Goal: Task Accomplishment & Management: Manage account settings

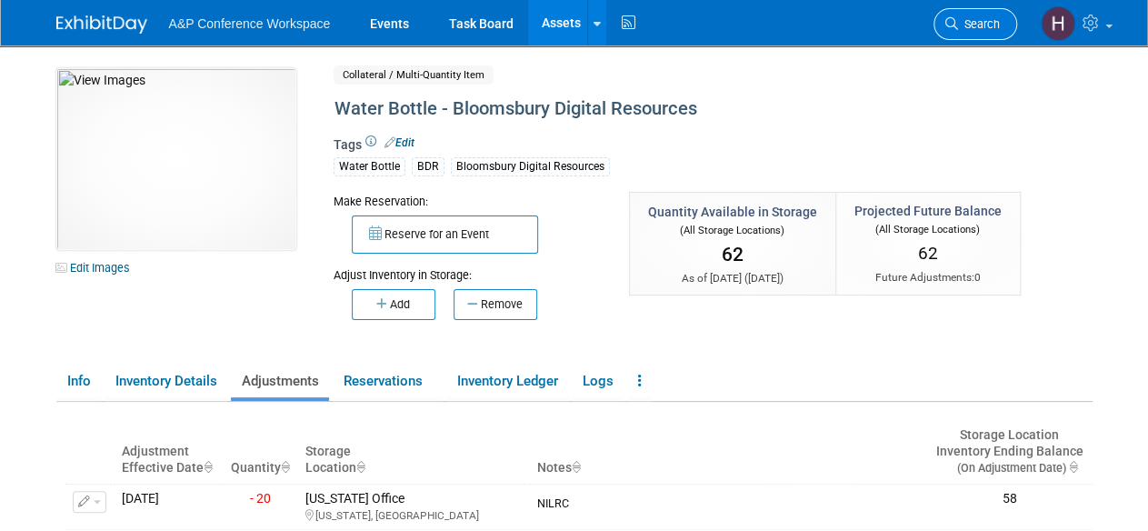
click at [982, 25] on span "Search" at bounding box center [979, 24] width 42 height 14
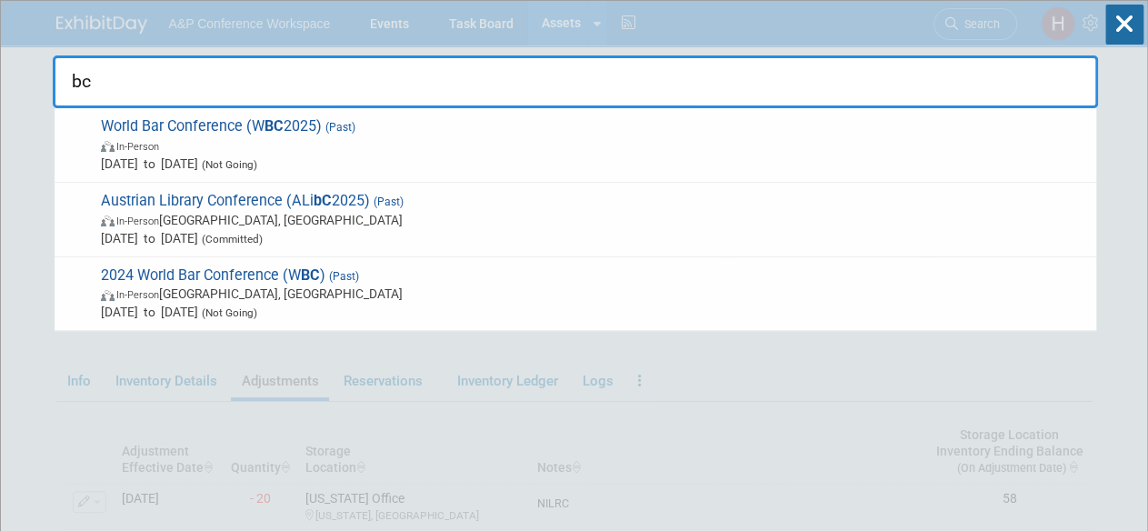
type input "b"
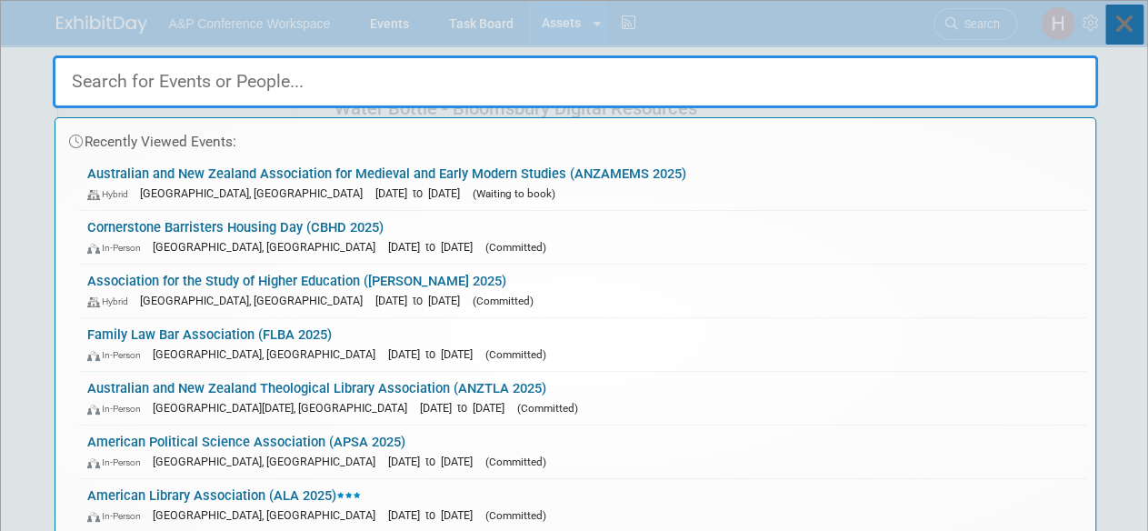
click at [1126, 22] on icon at bounding box center [1124, 25] width 38 height 40
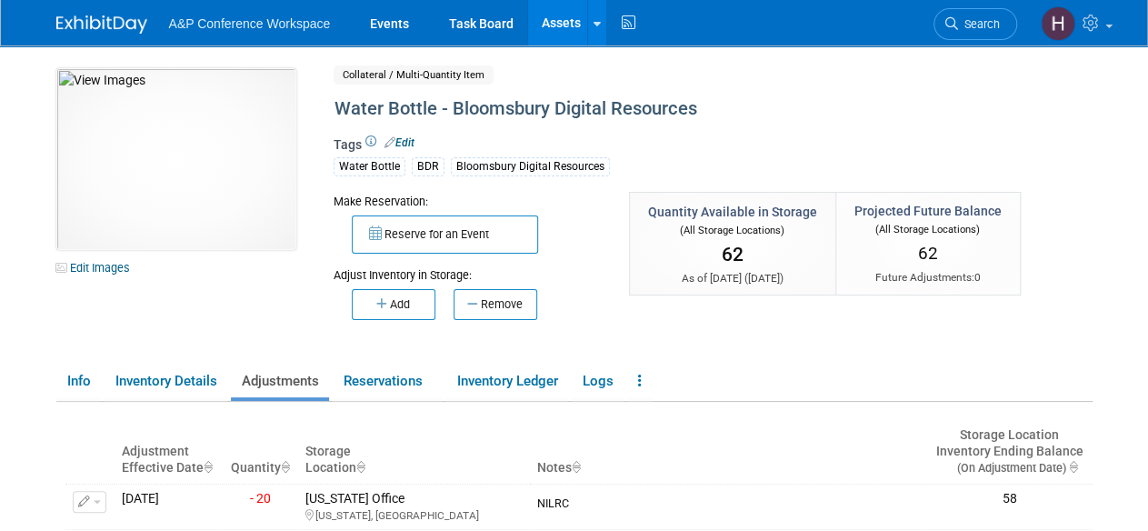
click at [569, 32] on link "Assets" at bounding box center [561, 22] width 66 height 45
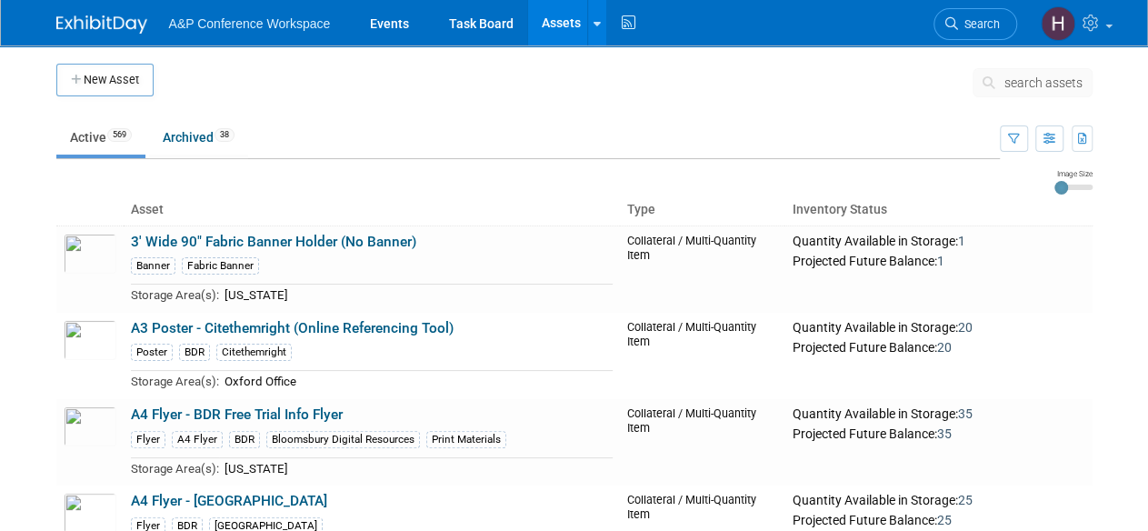
click at [1085, 74] on button "search assets" at bounding box center [1032, 82] width 120 height 29
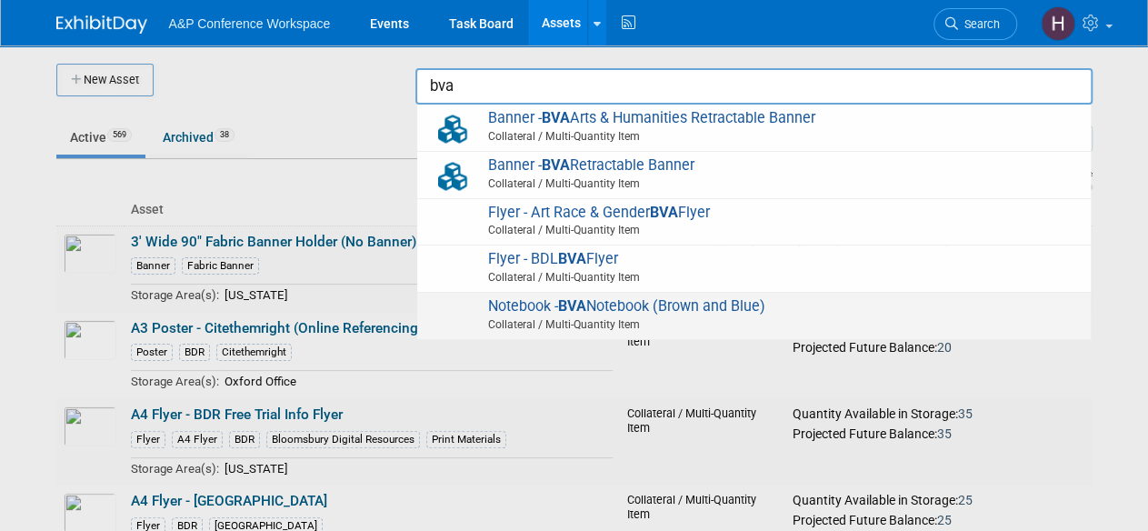
click at [880, 316] on span "Collateral / Multi-Quantity Item" at bounding box center [757, 324] width 650 height 16
type input "Notebook - BVA Notebook (Brown and Blue)"
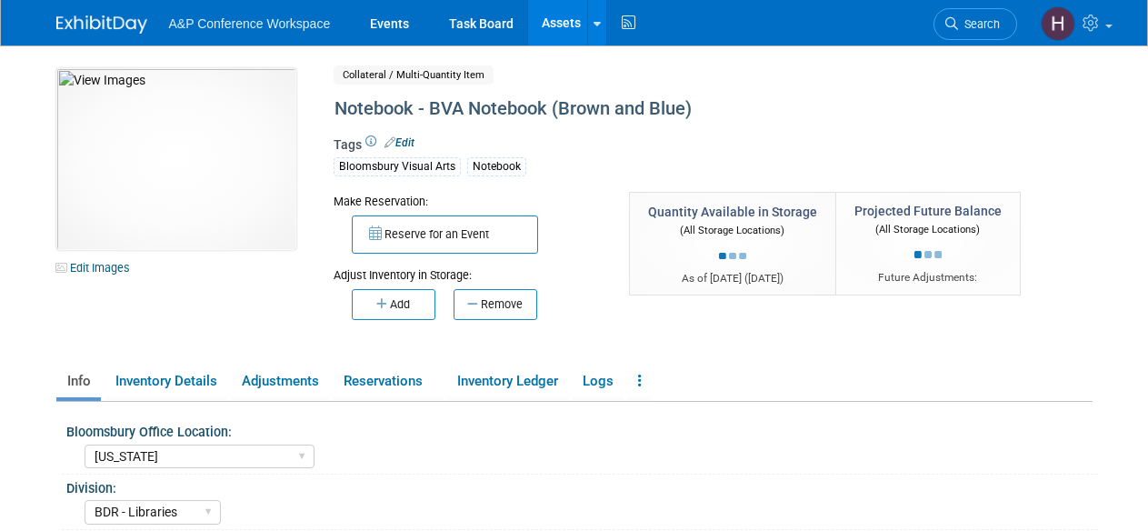
select select "[US_STATE]"
select select "BDR - Libraries"
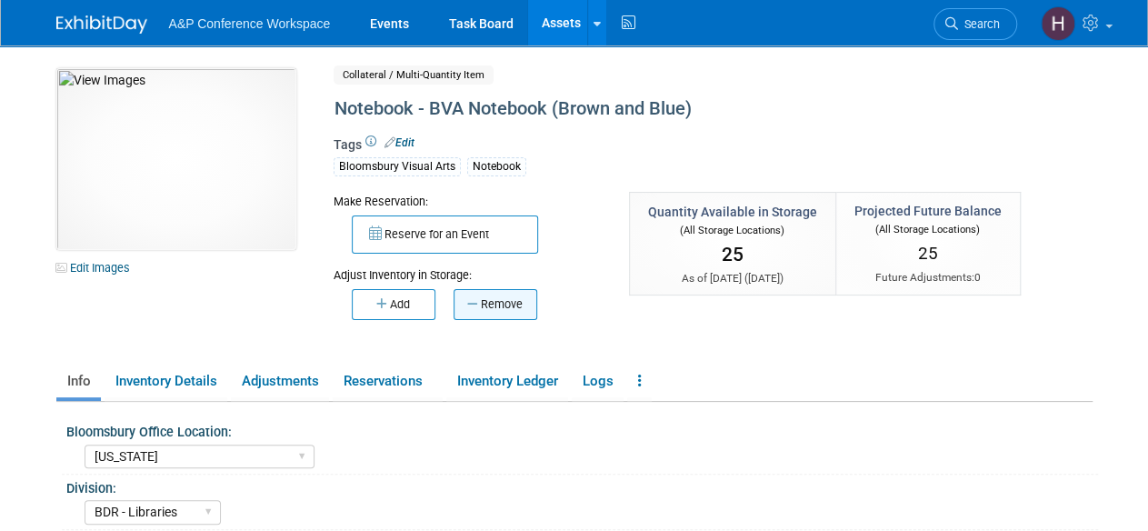
click at [503, 309] on button "Remove" at bounding box center [495, 304] width 84 height 31
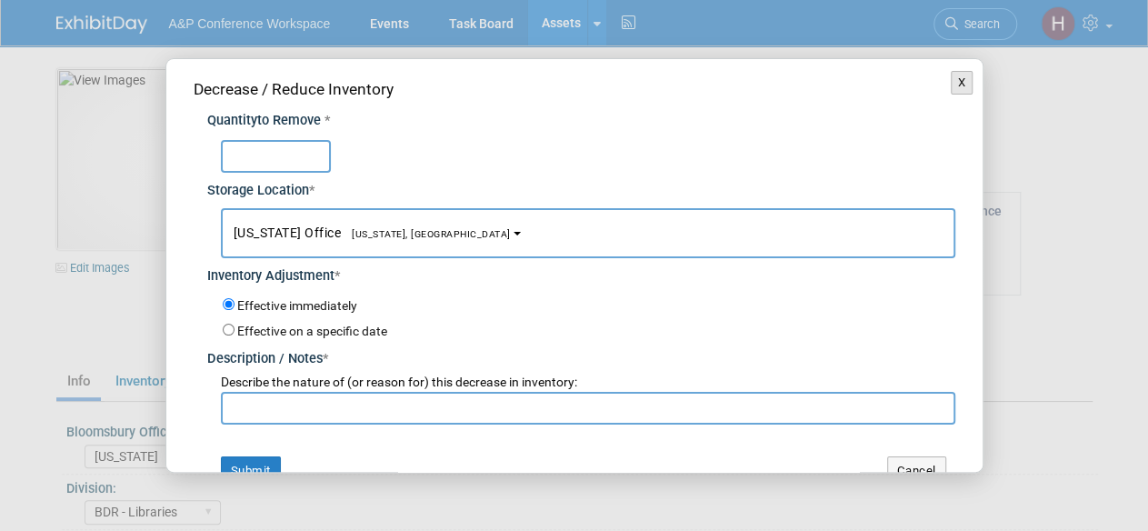
click at [951, 90] on button "X" at bounding box center [962, 83] width 23 height 24
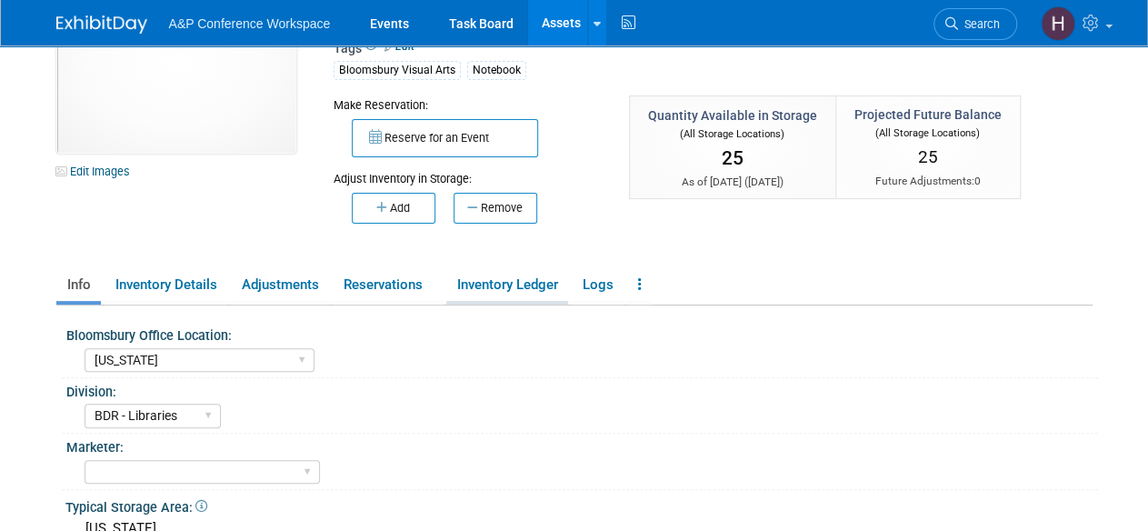
scroll to position [100, 0]
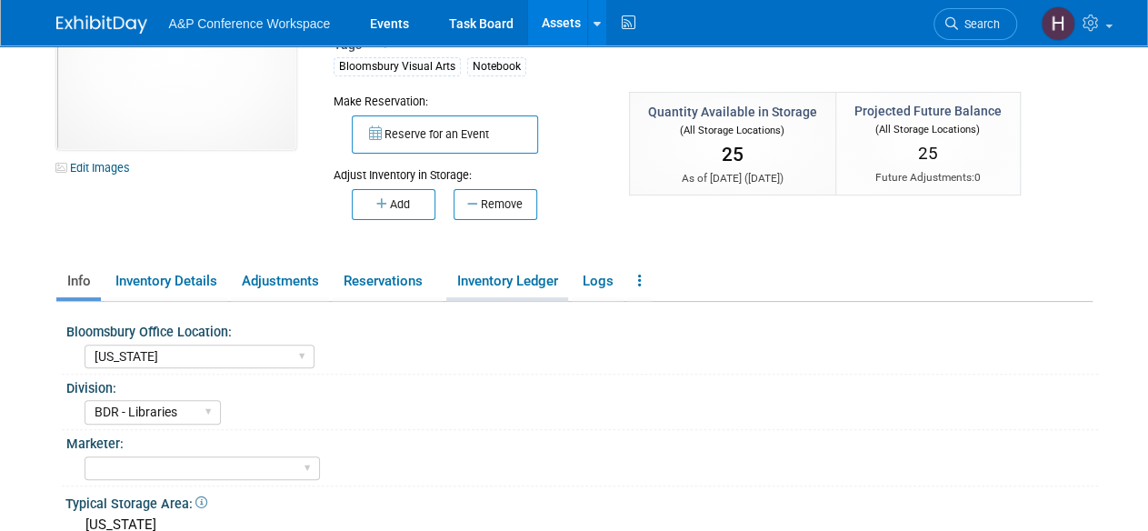
click at [505, 290] on link "Inventory Ledger" at bounding box center [507, 281] width 122 height 32
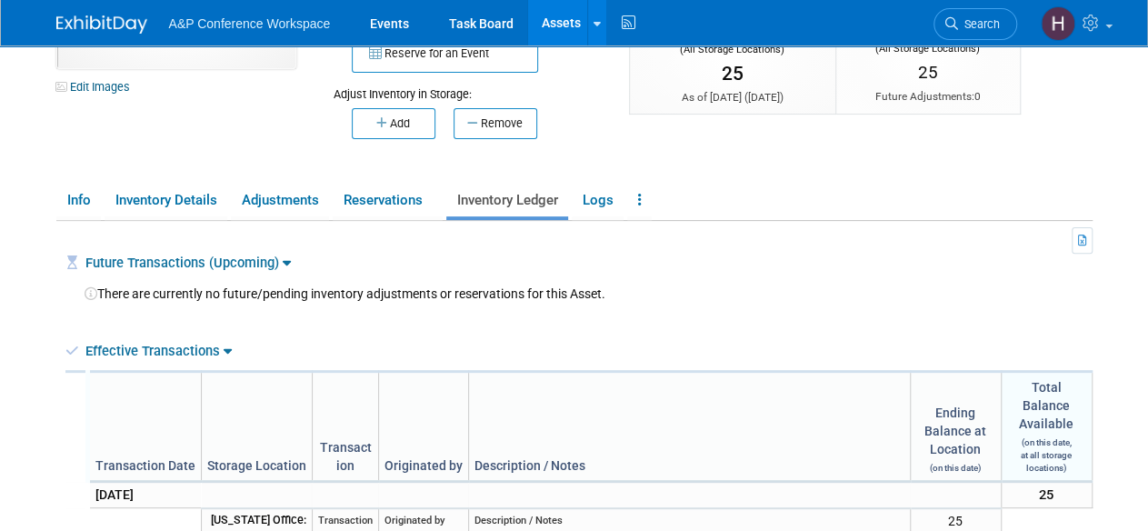
scroll to position [138, 0]
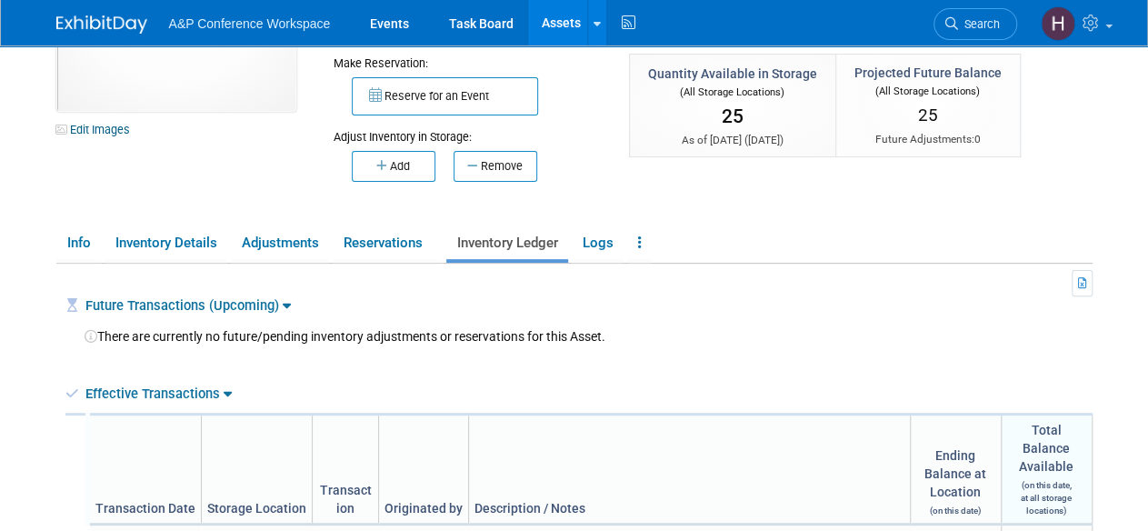
click at [563, 25] on link "Assets" at bounding box center [561, 22] width 66 height 45
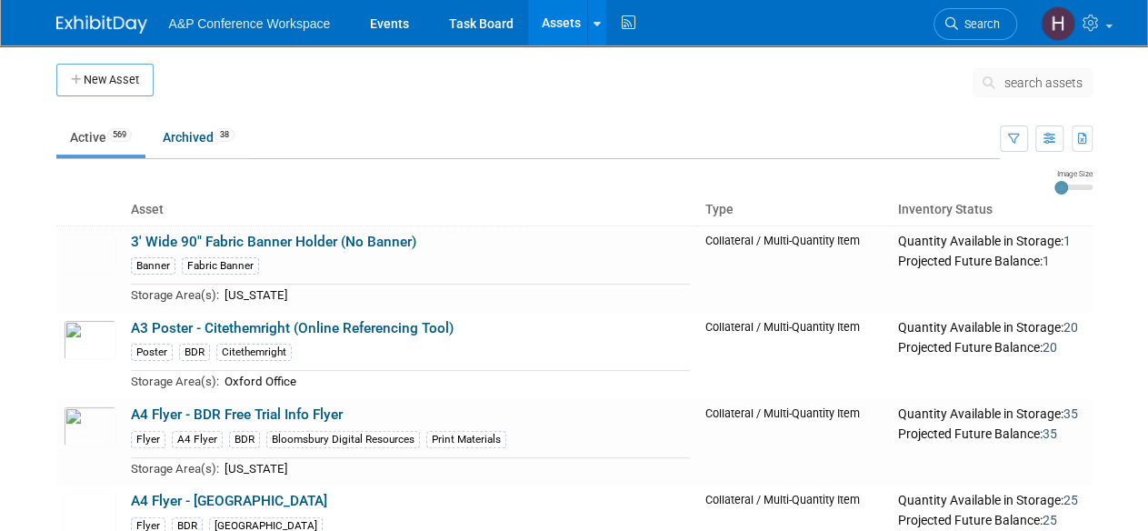
click at [1019, 79] on span "search assets" at bounding box center [1043, 82] width 78 height 15
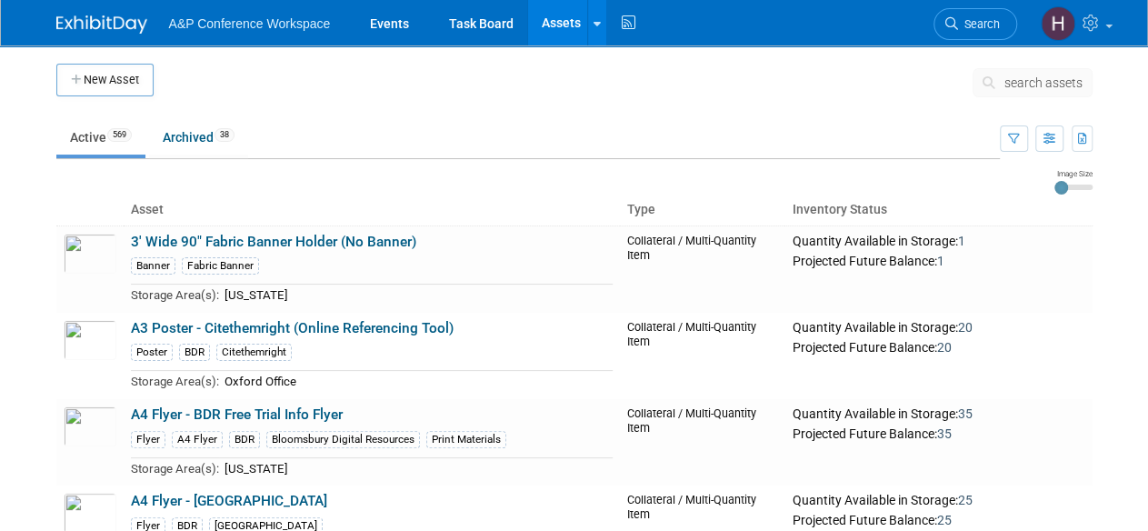
click at [1019, 79] on span "search assets" at bounding box center [1043, 82] width 78 height 15
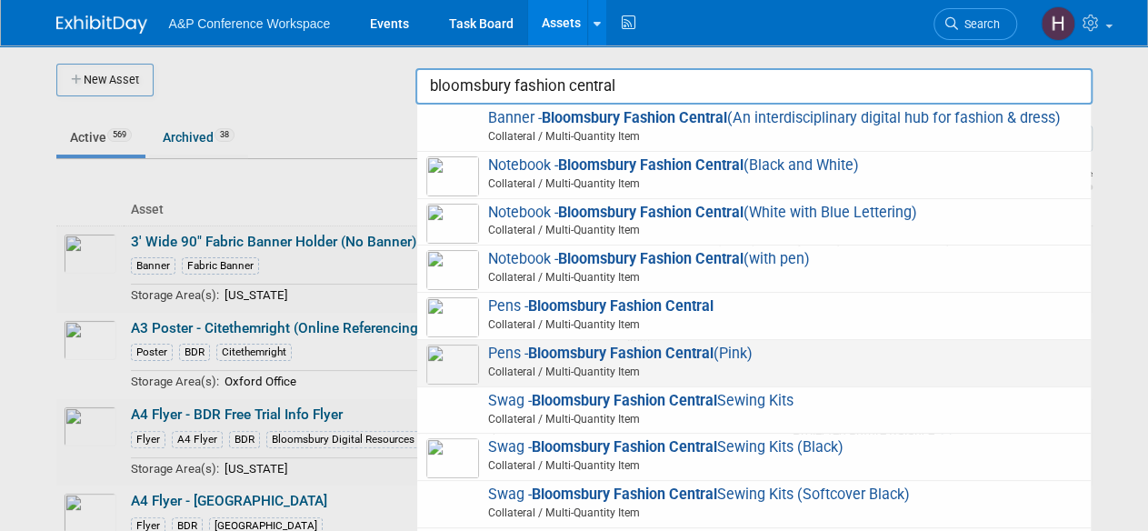
click at [861, 353] on span "Pens - Bloomsbury Fashion Central (Pink) Collateral / Multi-Quantity Item" at bounding box center [753, 362] width 655 height 37
type input "Pens - Bloomsbury Fashion Central (Pink)"
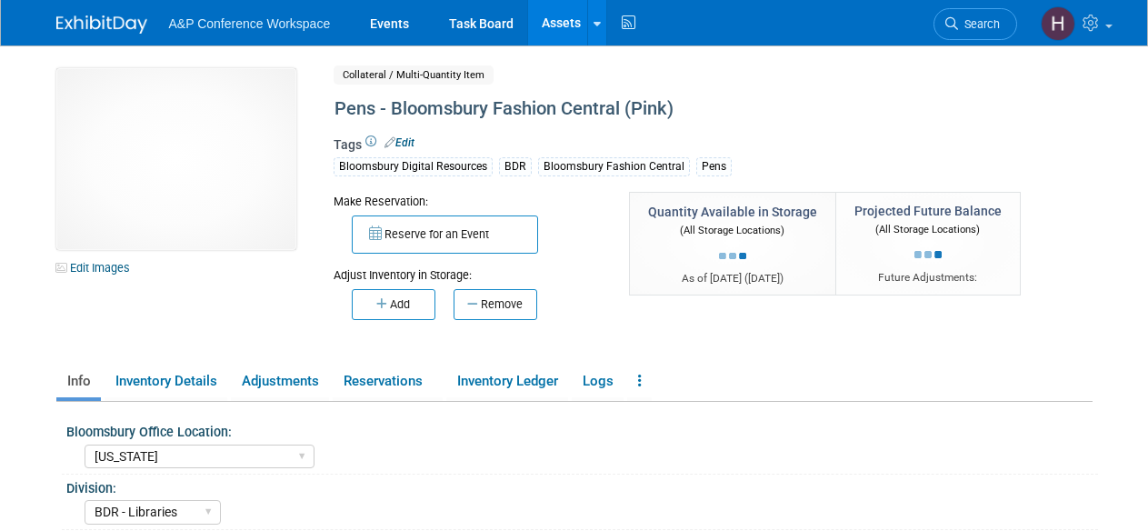
select select "[US_STATE]"
select select "BDR - Libraries"
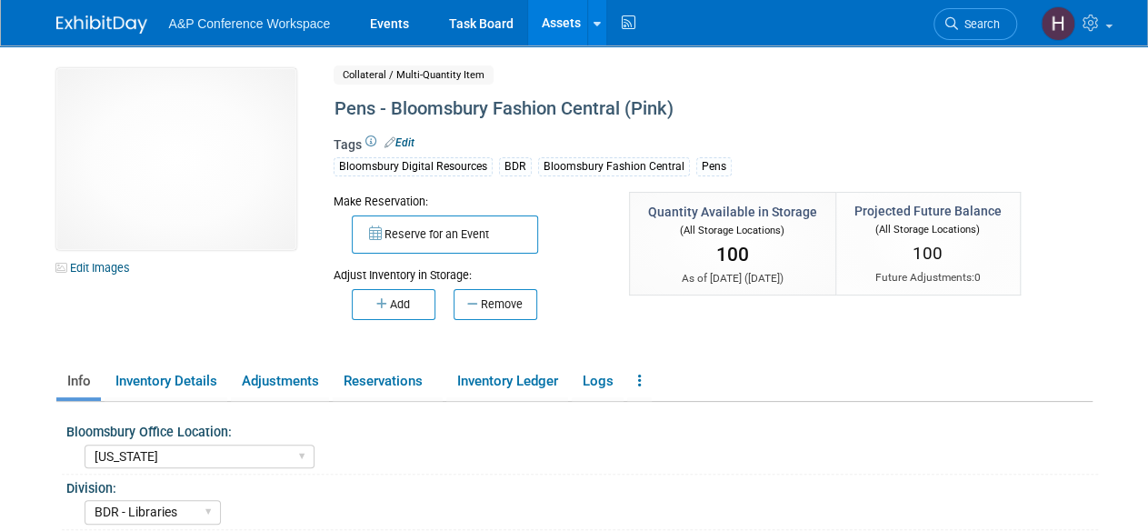
click at [543, 34] on link "Assets" at bounding box center [561, 22] width 66 height 45
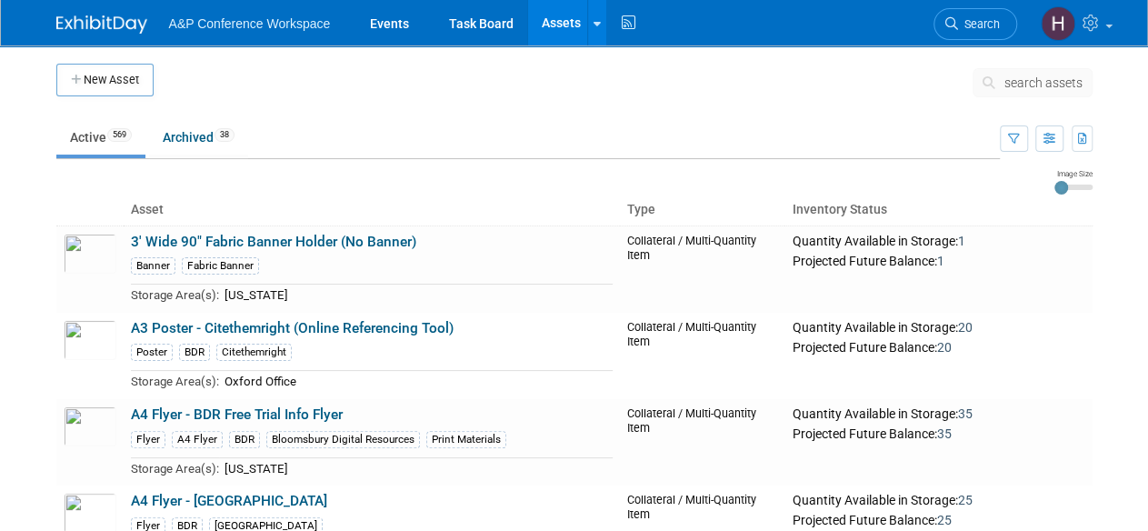
click at [1020, 96] on div "search assets" at bounding box center [1032, 88] width 120 height 41
click at [1011, 88] on span "search assets" at bounding box center [1043, 82] width 78 height 15
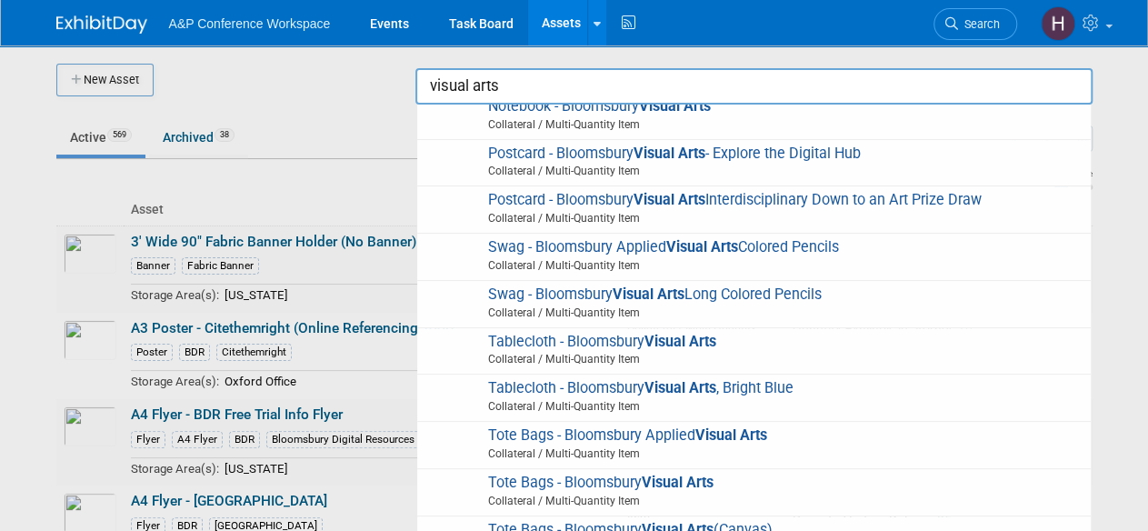
scroll to position [269, 0]
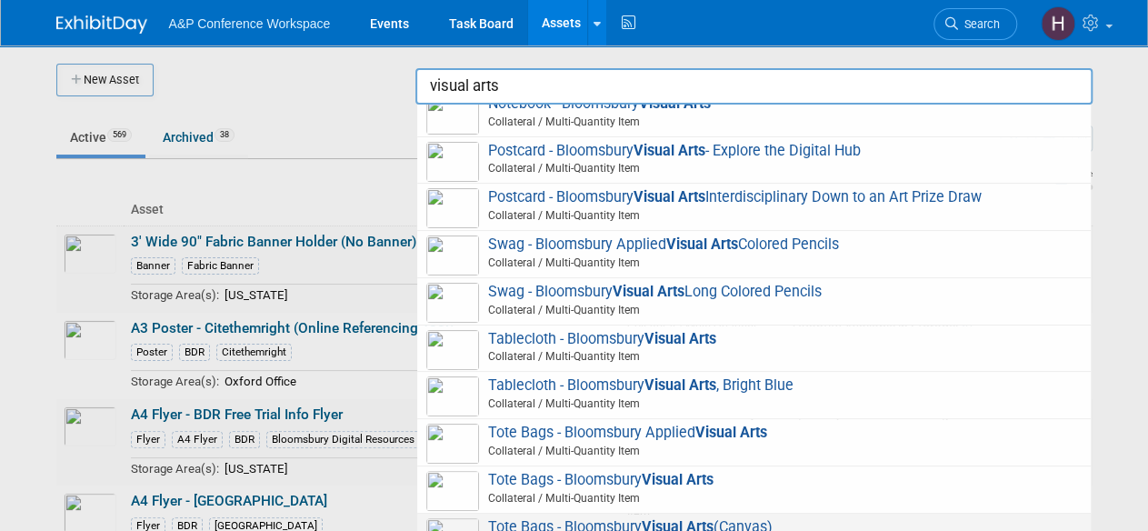
click at [602, 523] on span "Tote Bags - Bloomsbury Visual Arts (Canvas) Collateral / Multi-Quantity Item" at bounding box center [753, 536] width 655 height 37
type input "Tote Bags - Bloomsbury Visual Arts (Canvas)"
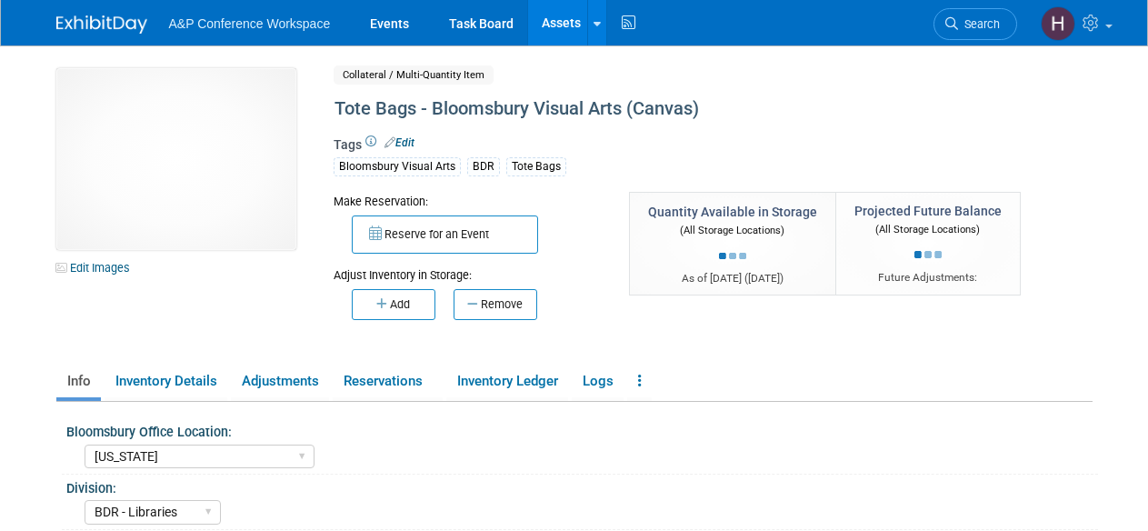
select select "[US_STATE]"
select select "BDR - Libraries"
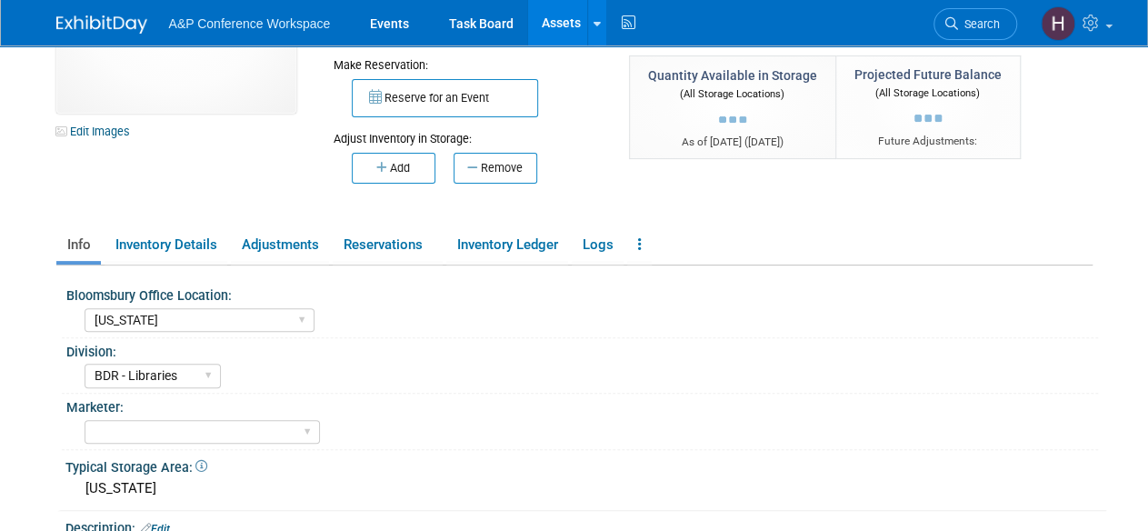
scroll to position [138, 0]
click at [542, 238] on link "Inventory Ledger" at bounding box center [507, 243] width 122 height 32
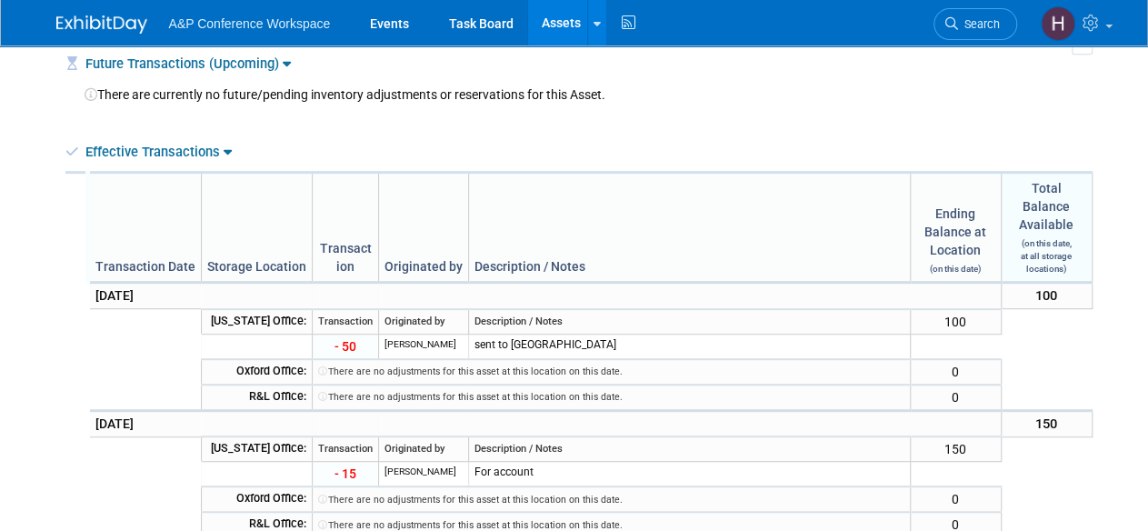
scroll to position [379, 0]
click at [552, 8] on link "Assets" at bounding box center [561, 22] width 66 height 45
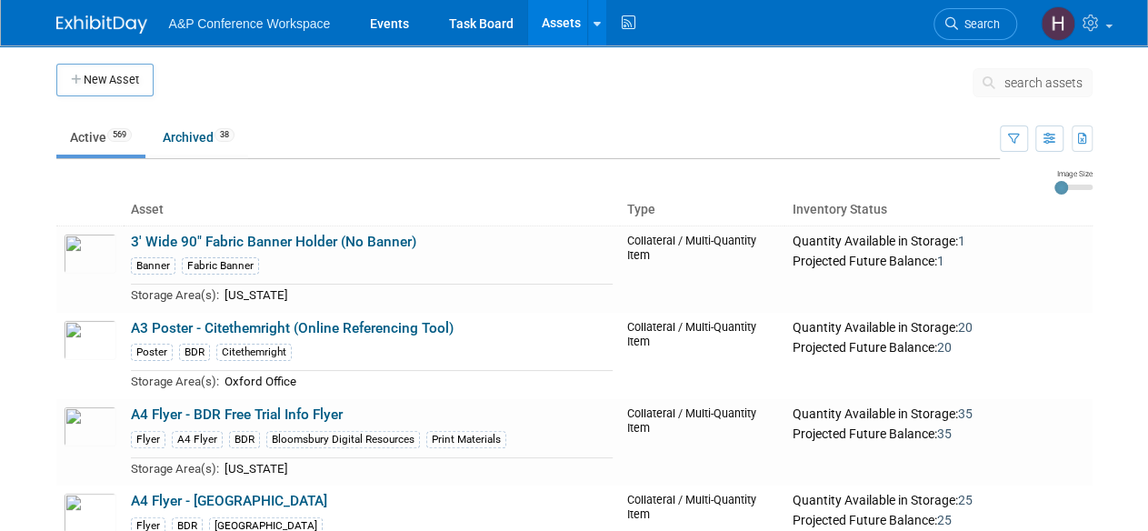
click at [1016, 96] on div "search assets" at bounding box center [1032, 88] width 120 height 41
click at [999, 69] on button "search assets" at bounding box center [1032, 82] width 120 height 29
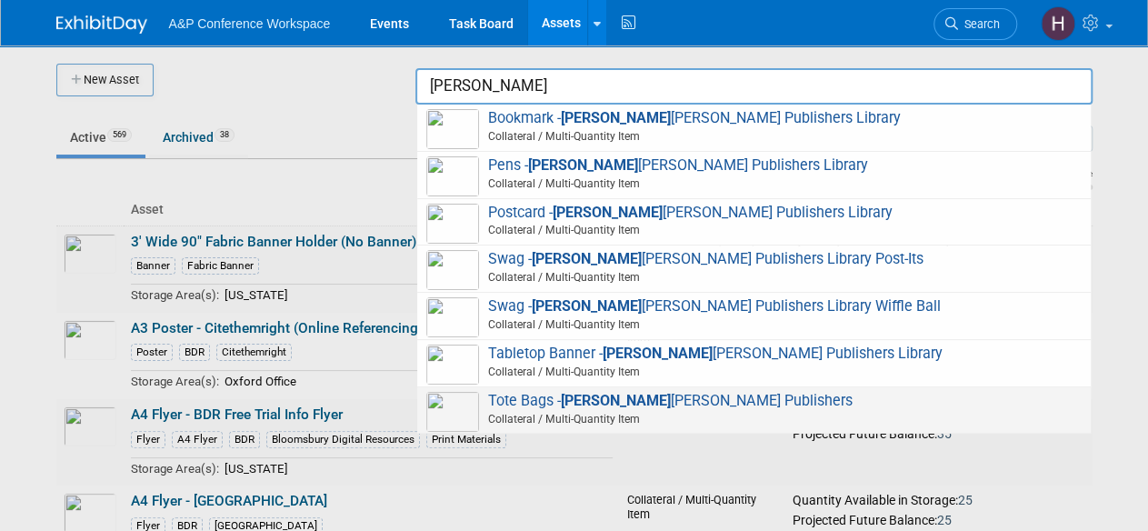
click at [772, 401] on span "Tote Bags - Jessica Kingsley Publishers Collateral / Multi-Quantity Item" at bounding box center [753, 410] width 655 height 37
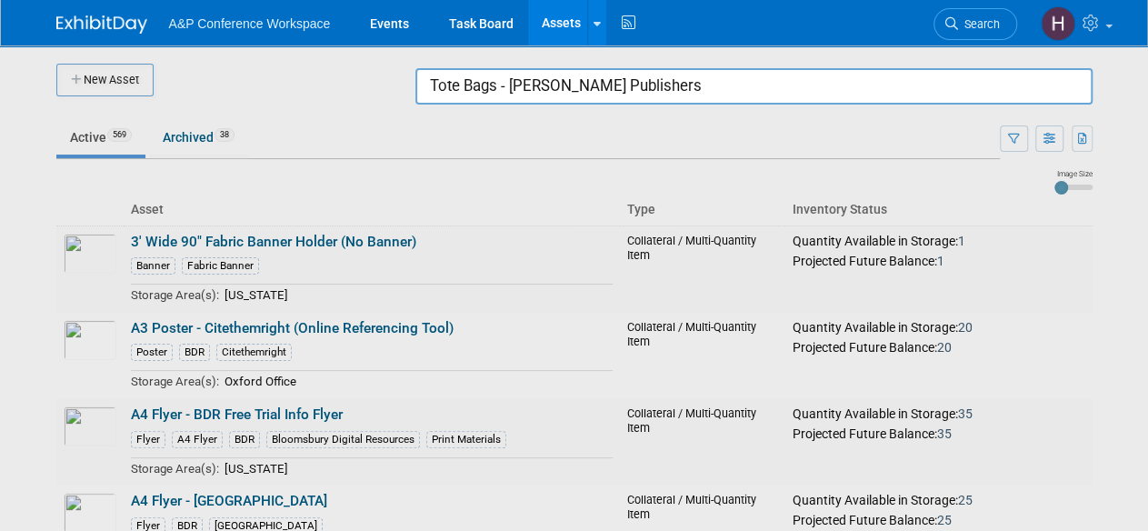
drag, startPoint x: 720, startPoint y: 85, endPoint x: 334, endPoint y: 79, distance: 385.3
click at [334, 79] on body "A&P Conference Workspace Events Task Board Assets New Asset Search Assets Bulk …" at bounding box center [574, 265] width 1148 height 531
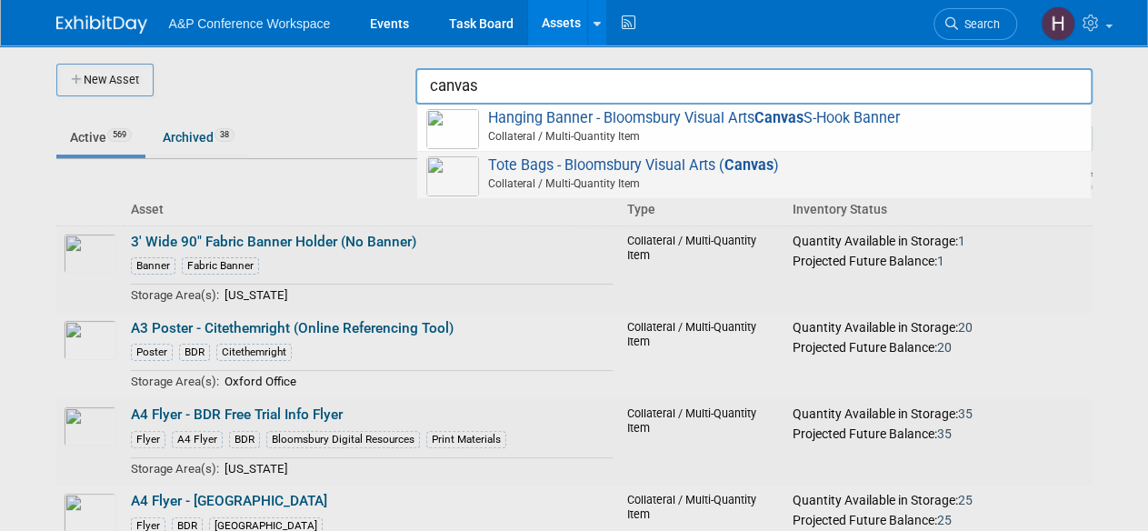
click at [490, 168] on span "Tote Bags - Bloomsbury Visual Arts ( Canvas ) Collateral / Multi-Quantity Item" at bounding box center [753, 174] width 655 height 37
type input "Tote Bags - Bloomsbury Visual Arts (Canvas)"
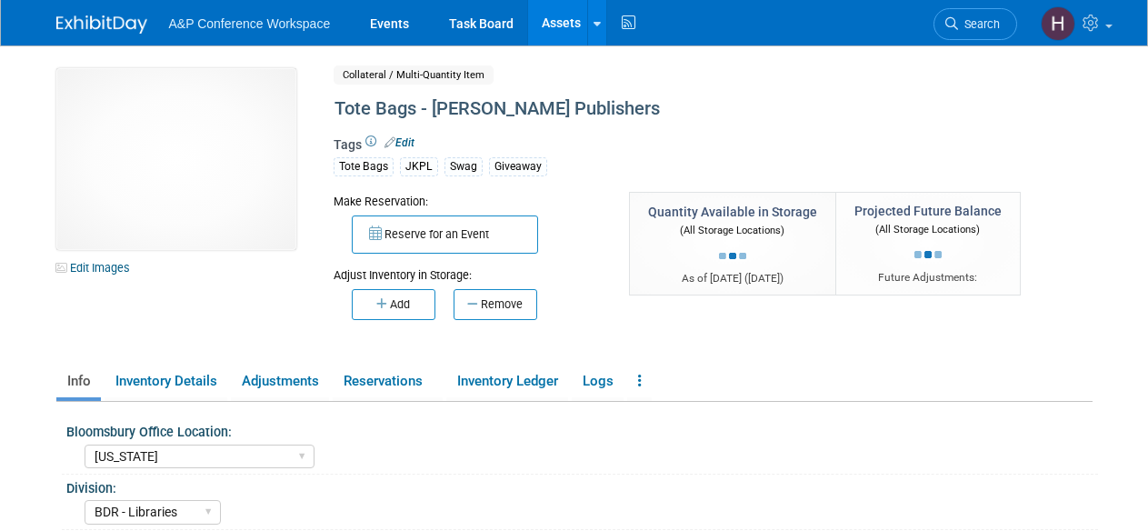
select select "[US_STATE]"
select select "BDR - Libraries"
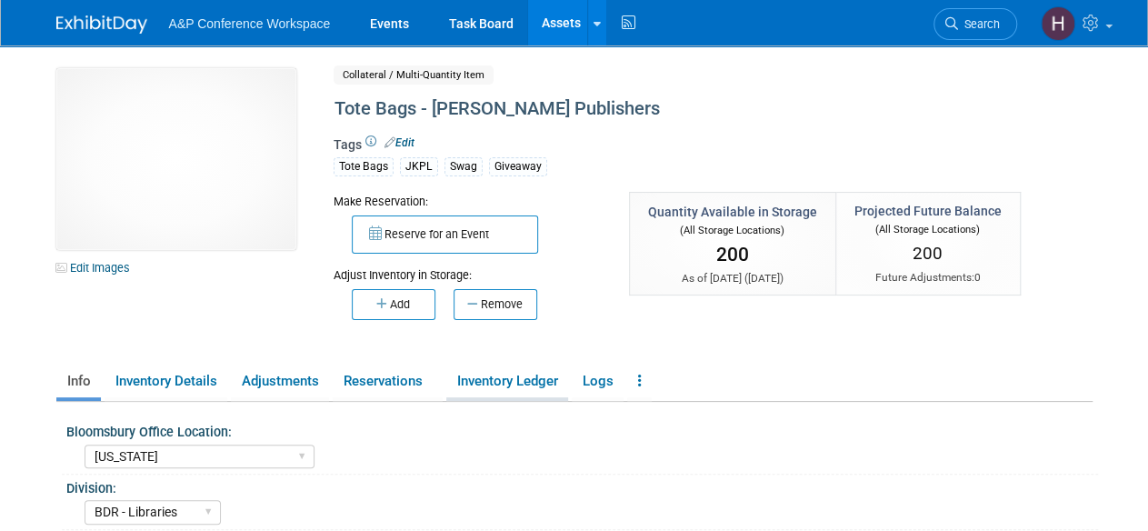
click at [485, 381] on link "Inventory Ledger" at bounding box center [507, 381] width 122 height 32
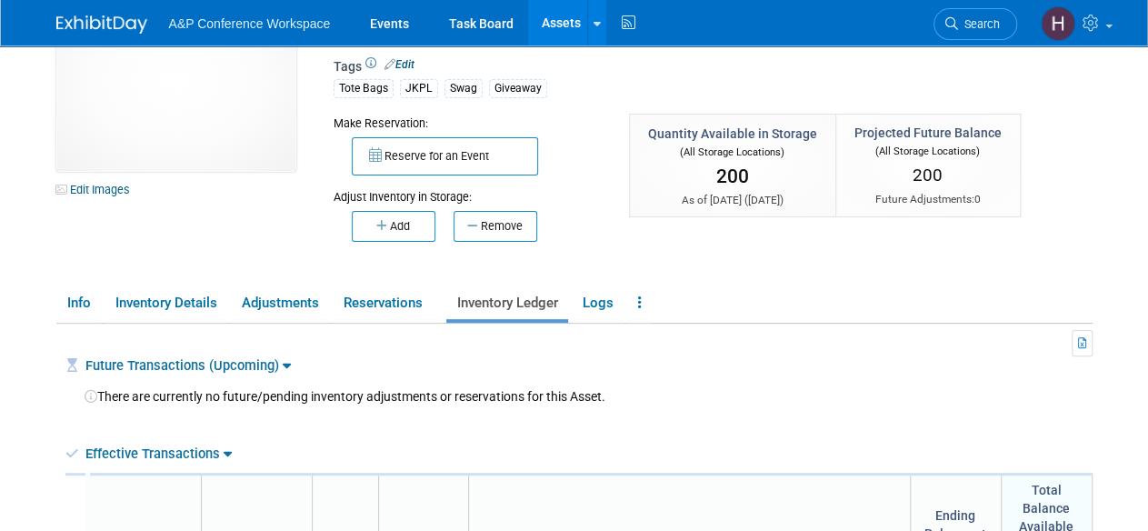
scroll to position [61, 0]
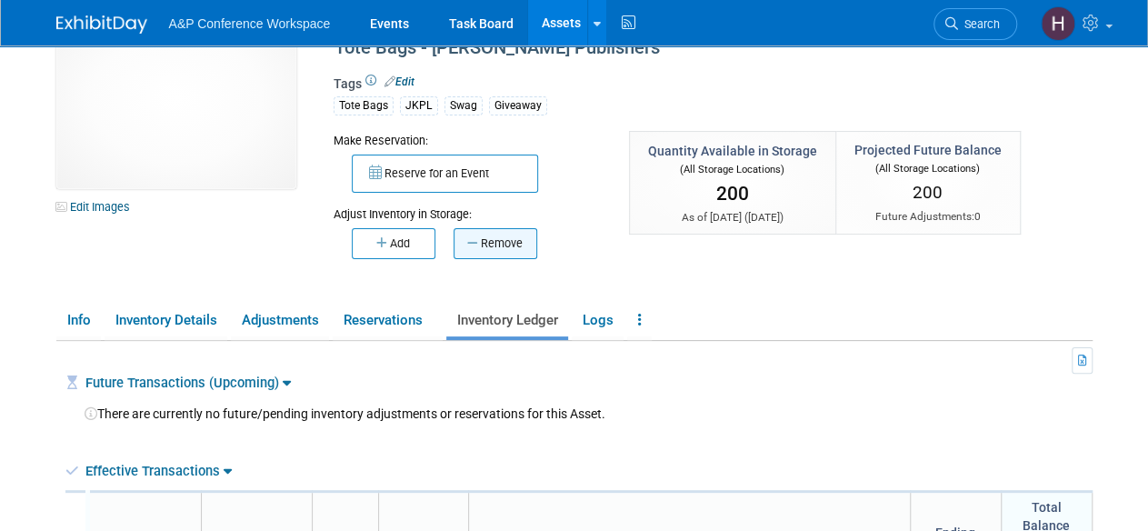
click at [513, 256] on button "Remove" at bounding box center [495, 243] width 84 height 31
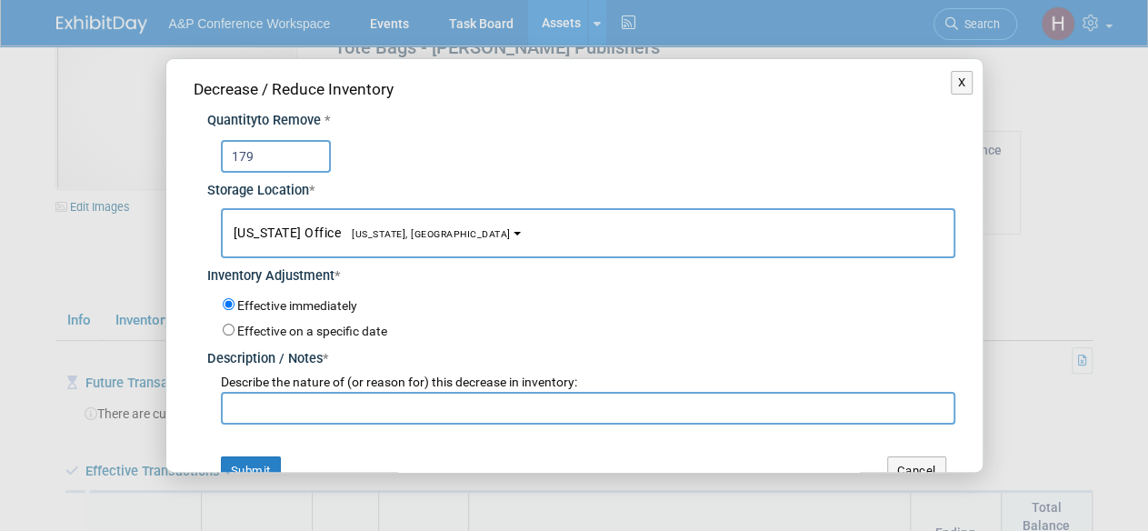
type input "179"
click at [438, 383] on span "Describe the nature of (or reason for) this decrease in inventory:" at bounding box center [399, 381] width 356 height 15
click at [398, 430] on div "Decrease / Reduce Inventory Quantity to Remove * 179 Storage Location * New Yor…" at bounding box center [574, 281] width 816 height 444
click at [365, 412] on input "text" at bounding box center [588, 408] width 734 height 33
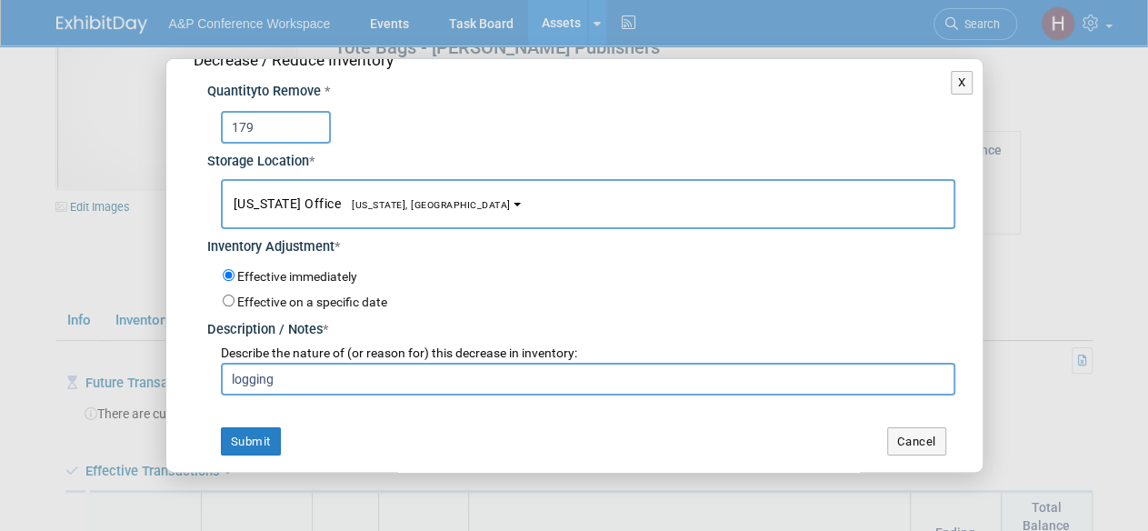
scroll to position [25, 0]
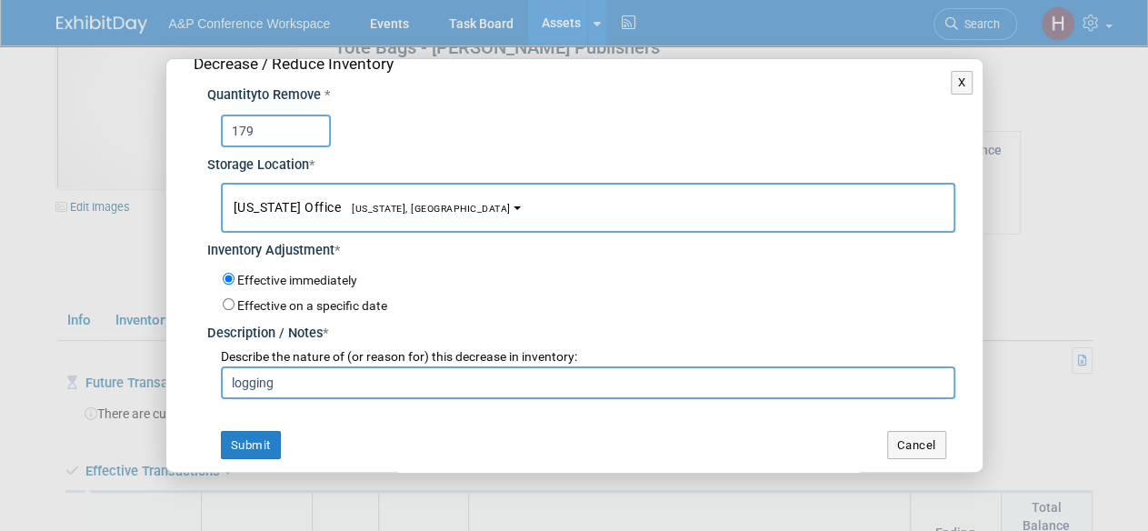
type input "logging"
click at [263, 412] on div "Decrease / Reduce Inventory Quantity to Remove * 179 Storage Location * New Yor…" at bounding box center [574, 256] width 816 height 444
click at [240, 453] on button "Submit" at bounding box center [251, 445] width 60 height 29
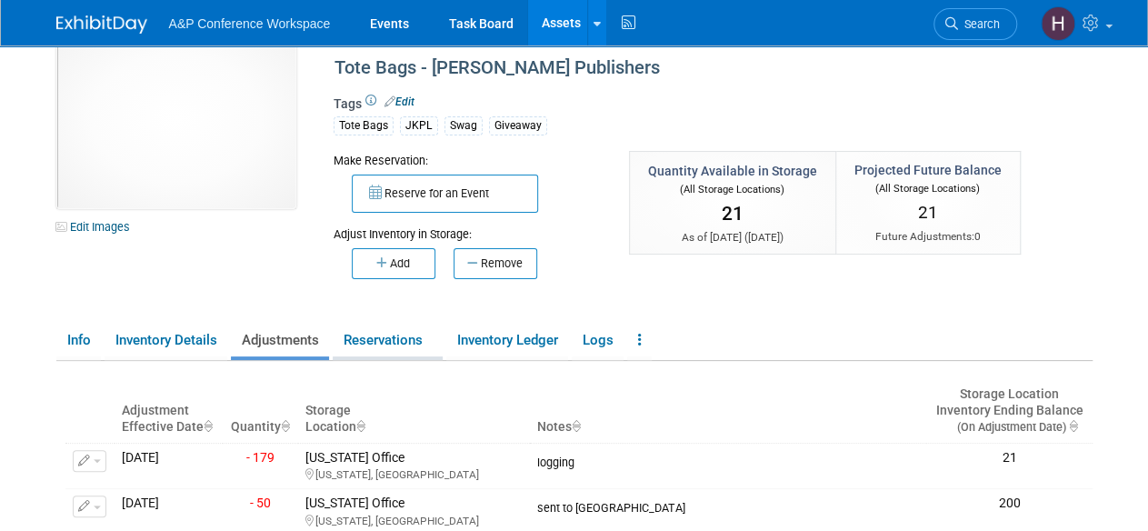
scroll to position [0, 0]
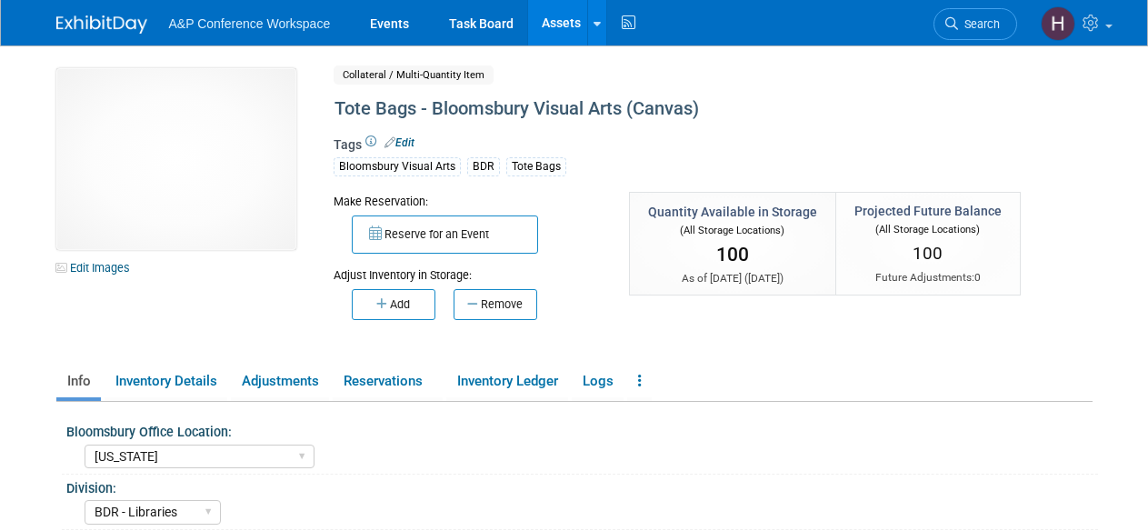
select select "[US_STATE]"
select select "BDR - Libraries"
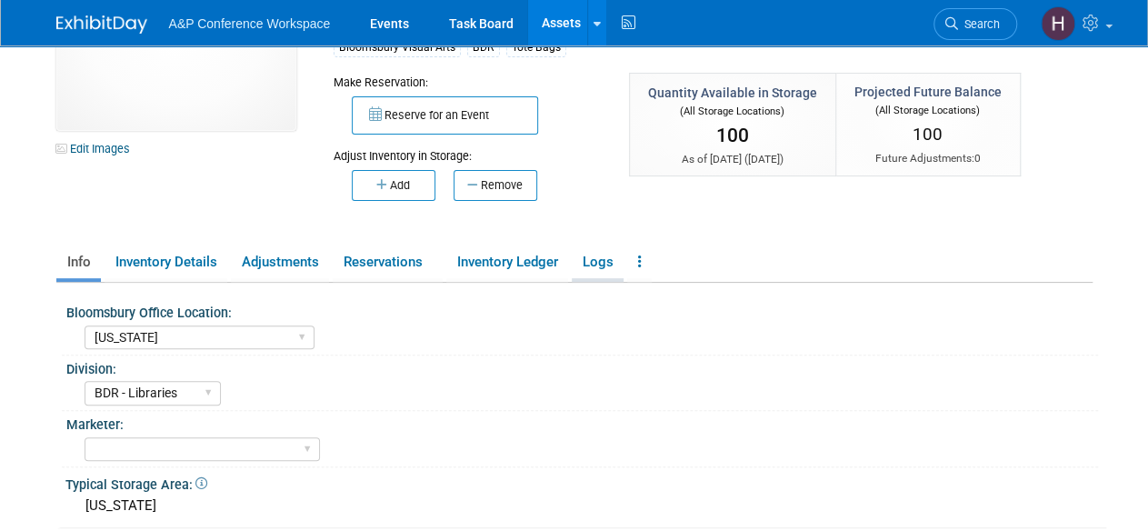
scroll to position [120, 0]
click at [491, 262] on link "Inventory Ledger" at bounding box center [507, 261] width 122 height 32
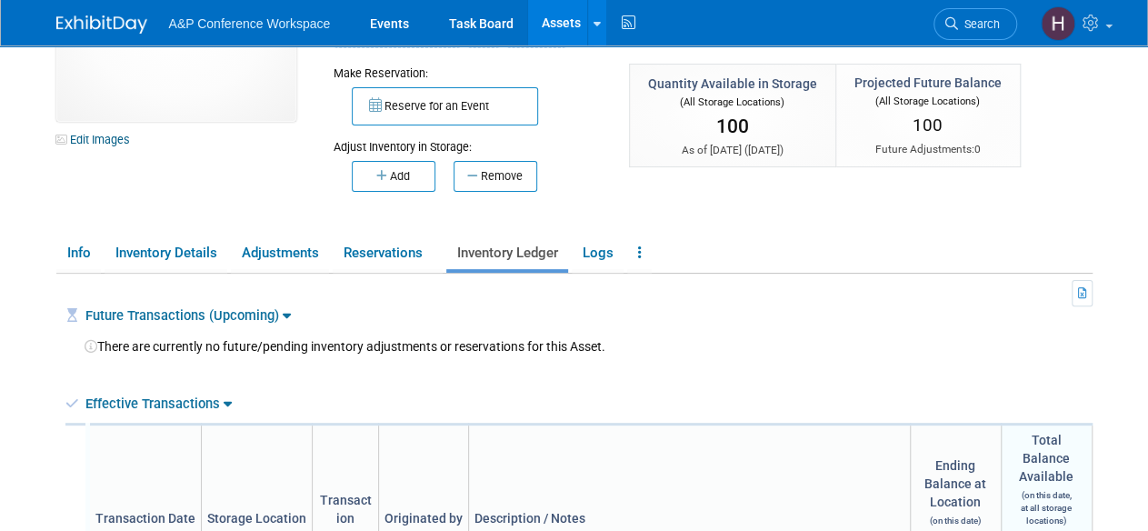
scroll to position [76, 0]
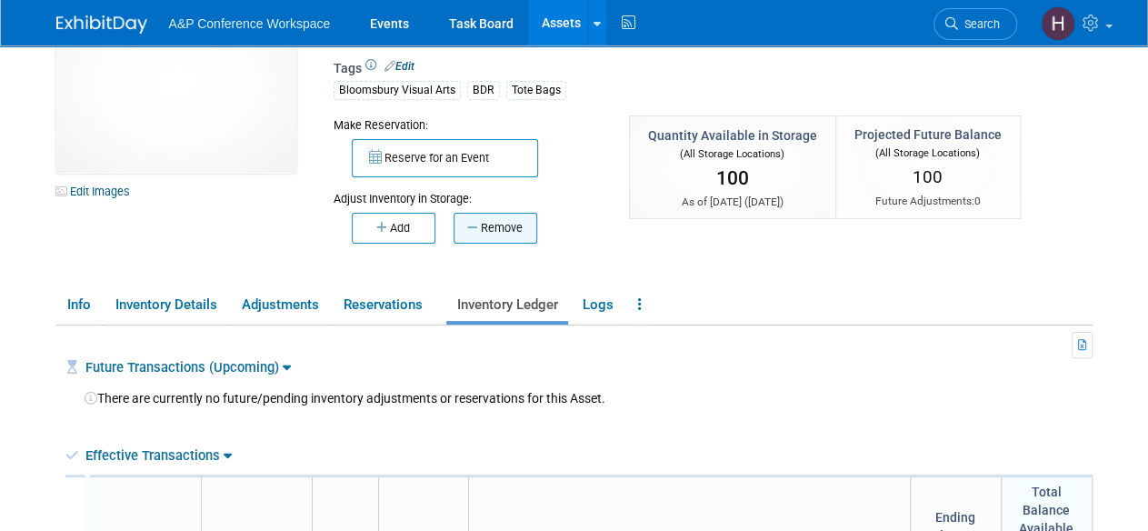
click at [481, 219] on button "Remove" at bounding box center [495, 228] width 84 height 31
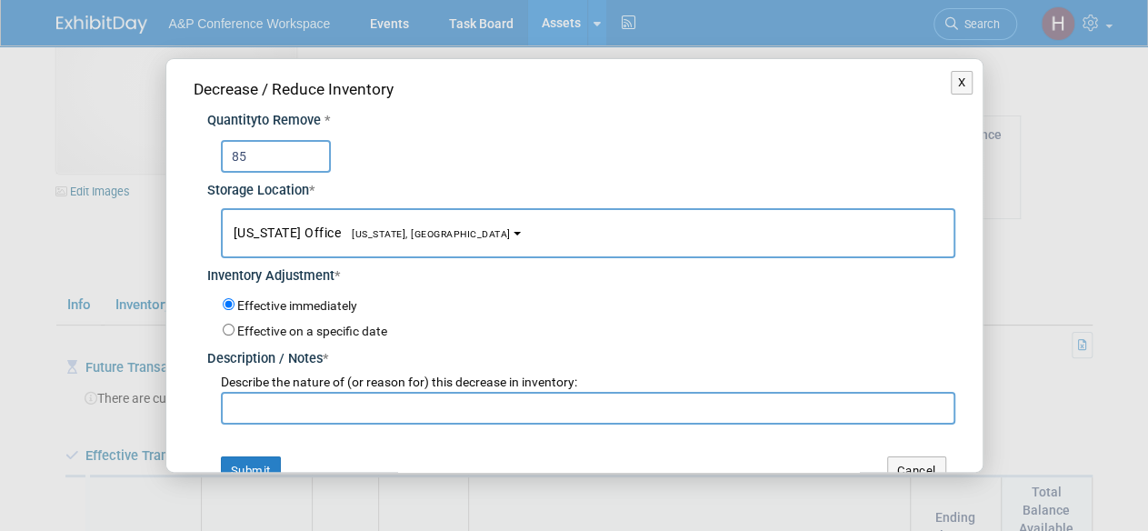
type input "85"
click at [459, 415] on input "text" at bounding box center [588, 408] width 734 height 33
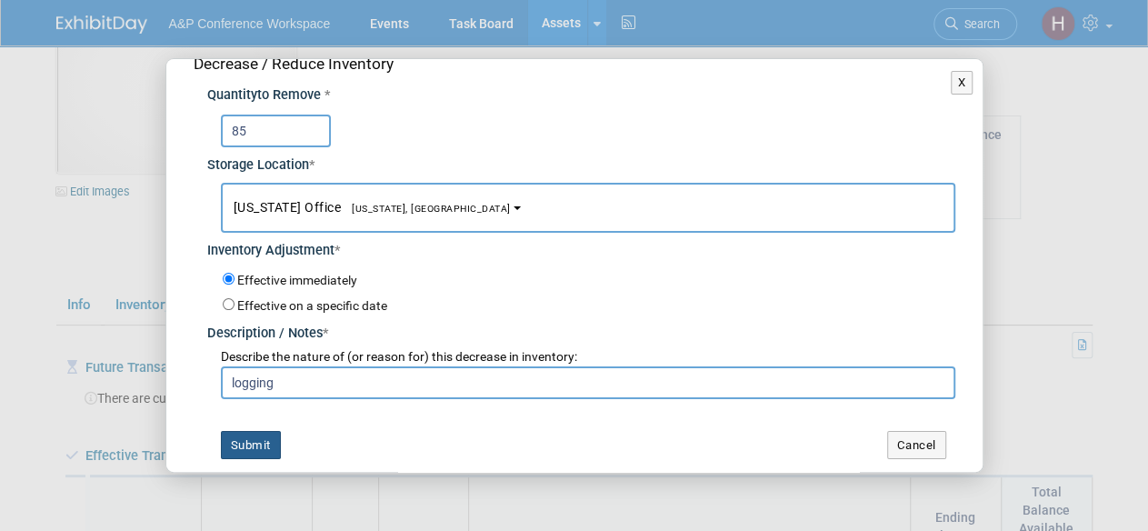
type input "logging"
click at [259, 446] on button "Submit" at bounding box center [251, 445] width 60 height 29
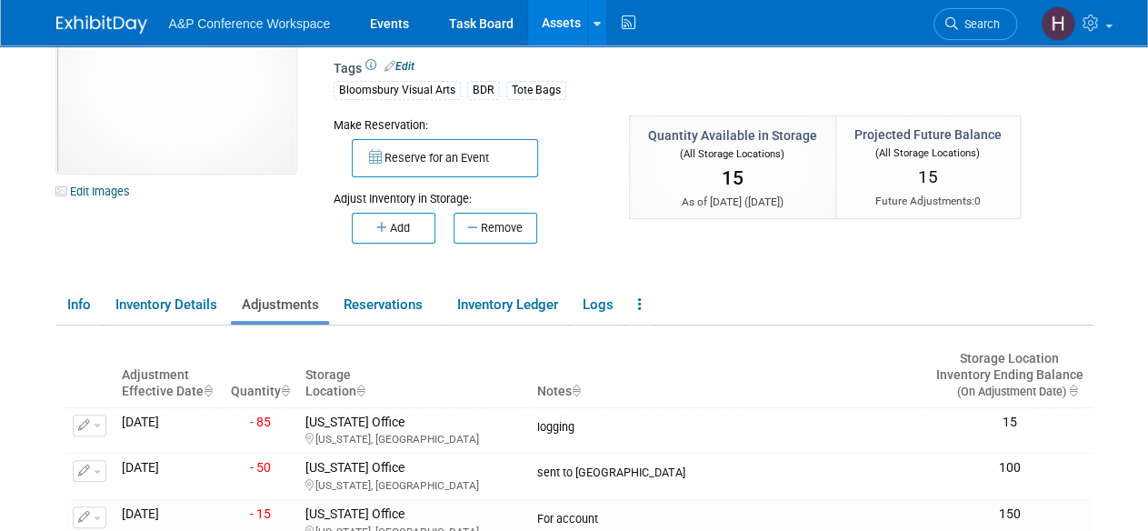
click at [553, 30] on link "Assets" at bounding box center [561, 22] width 66 height 45
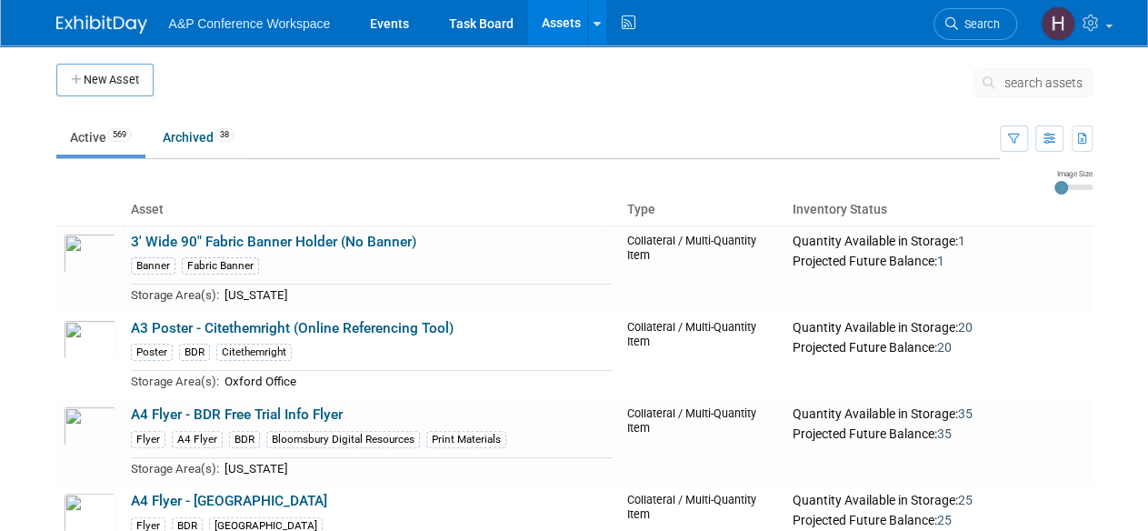
click at [998, 77] on icon at bounding box center [991, 82] width 19 height 13
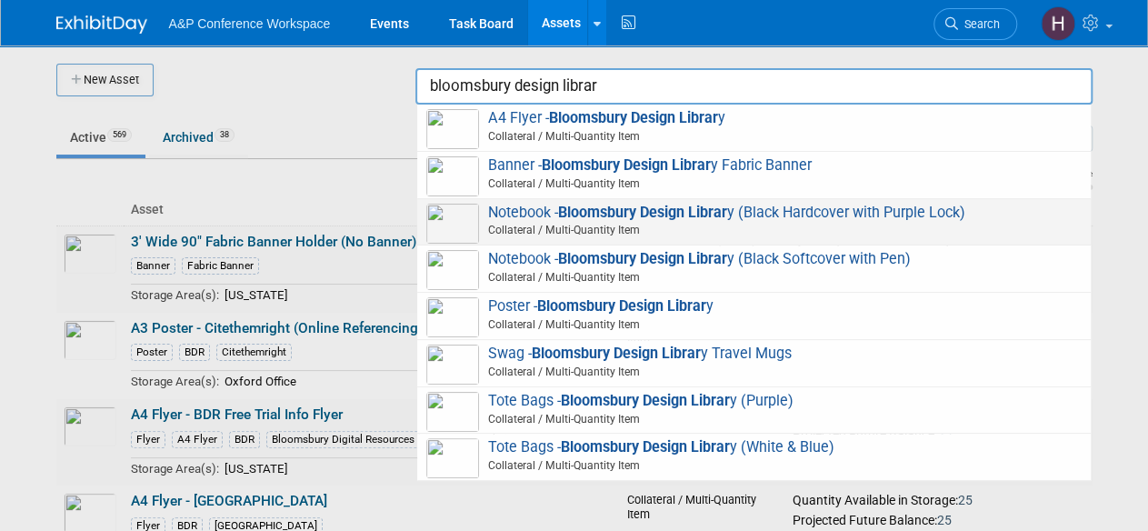
click at [903, 209] on span "Notebook - Bloomsbury Design Librar y (Black Hardcover with Purple Lock) Collat…" at bounding box center [753, 222] width 655 height 37
type input "Notebook - Bloomsbury Design Library (Black Hardcover with Purple Lock)"
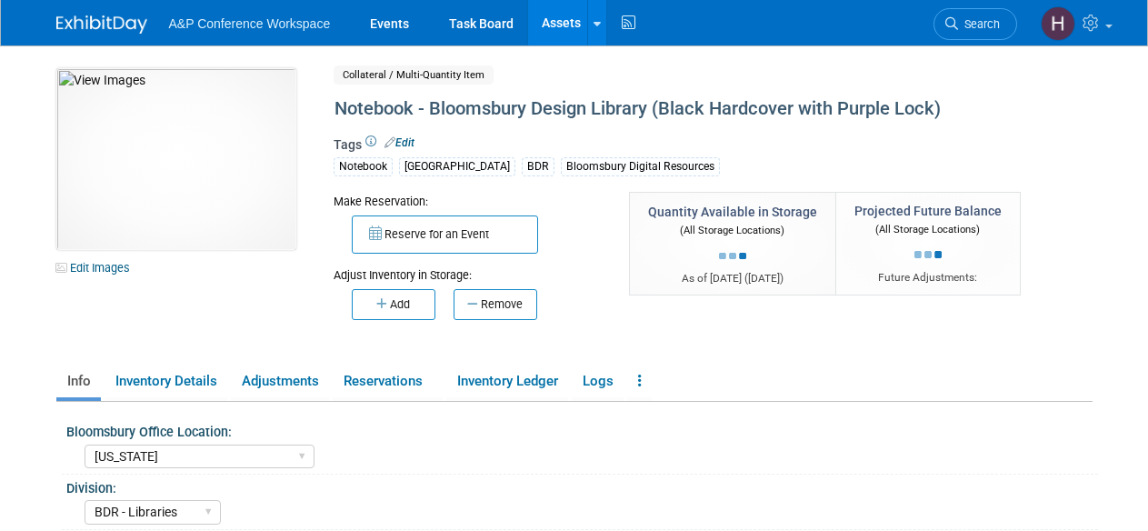
select select "[US_STATE]"
select select "BDR - Libraries"
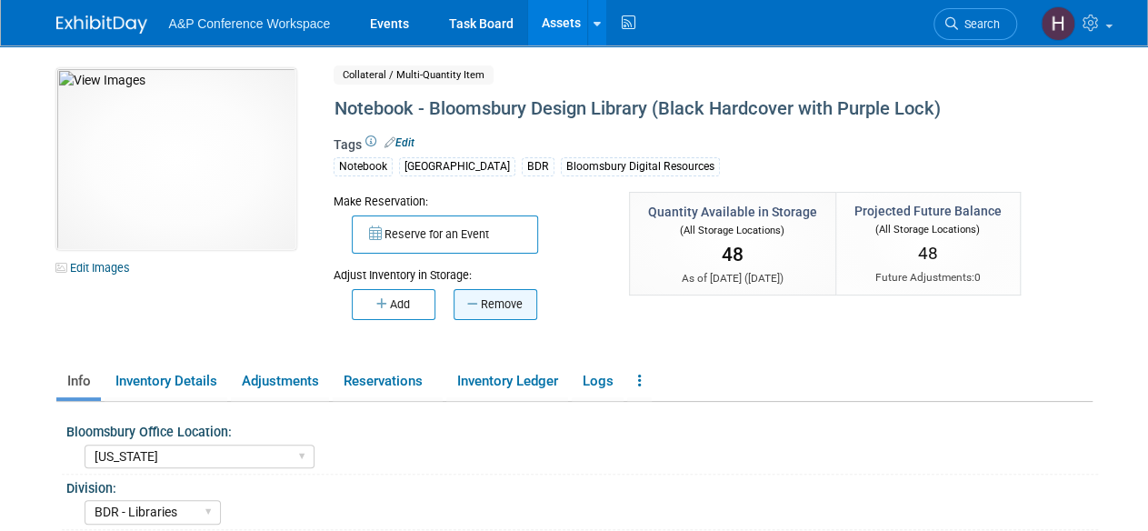
click at [504, 307] on button "Remove" at bounding box center [495, 304] width 84 height 31
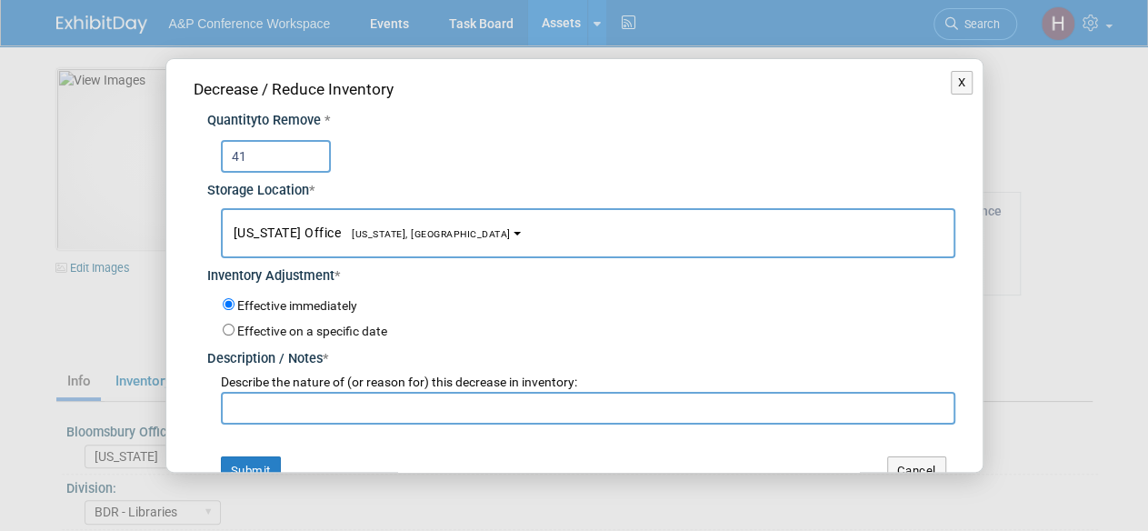
type input "41"
click at [497, 412] on input "text" at bounding box center [588, 408] width 734 height 33
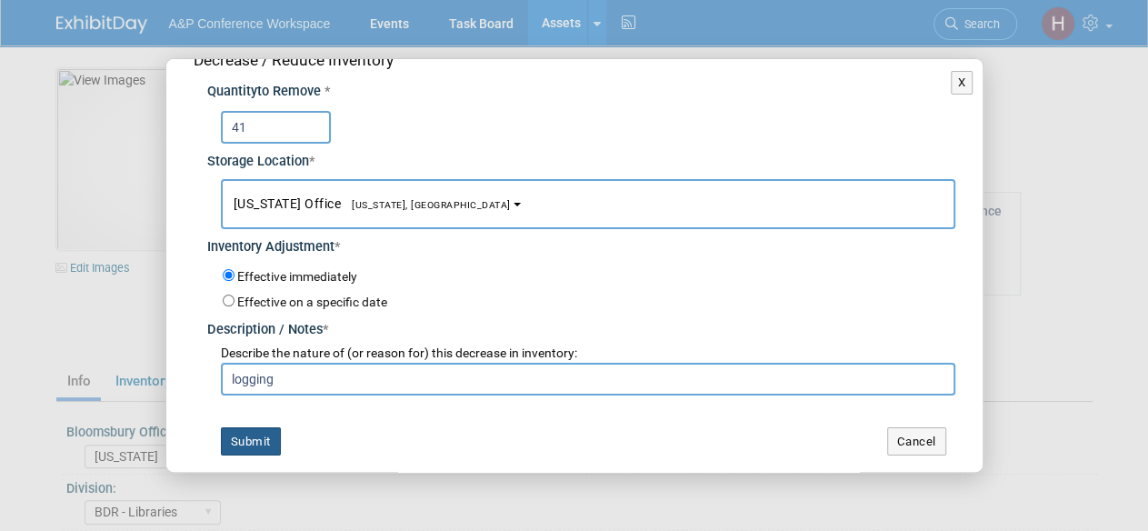
type input "logging"
click at [240, 450] on button "Submit" at bounding box center [251, 441] width 60 height 29
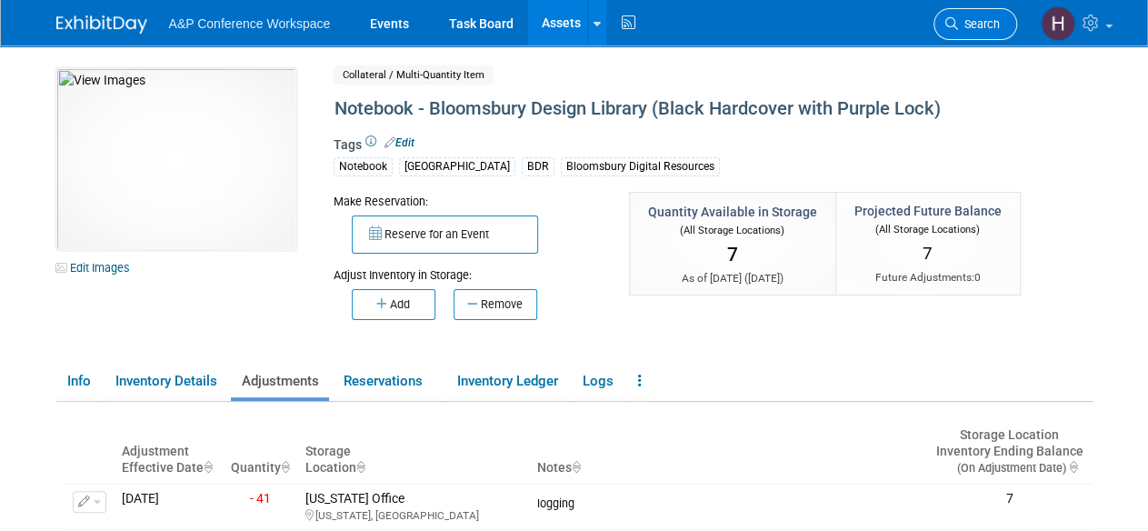
click at [986, 10] on link "Search" at bounding box center [975, 24] width 84 height 32
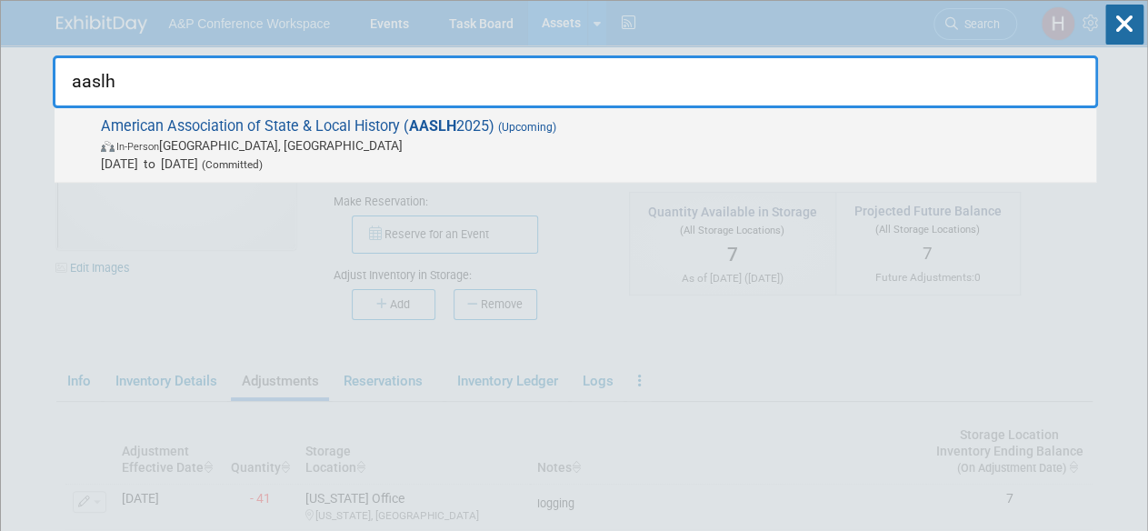
type input "aaslh"
click at [816, 120] on span "American Association of State & Local History ( AASLH 2025) (Upcoming) In-Perso…" at bounding box center [590, 144] width 991 height 55
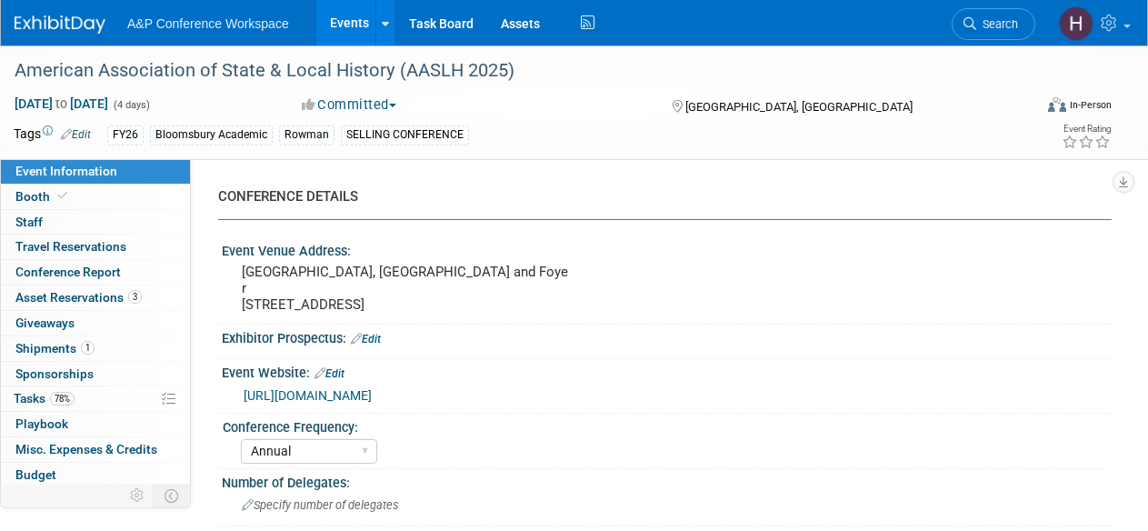
select select "Annual"
select select "Level 2"
select select "In-Person Booth"
select select "Museum Professionals"
select select "Bloomsbury Academic"
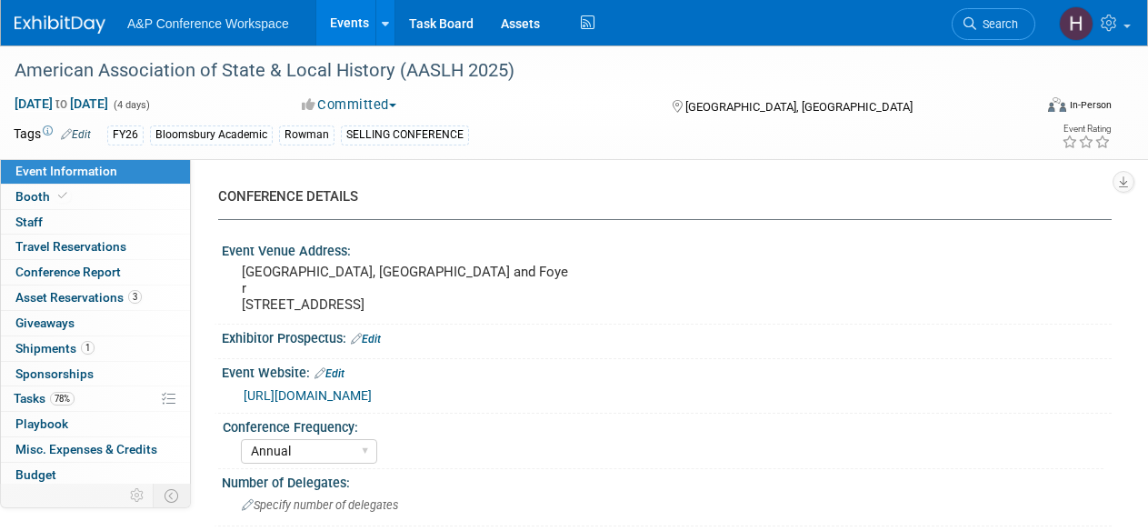
select select "[PERSON_NAME]"
select select "Brand/Subject Presence​"
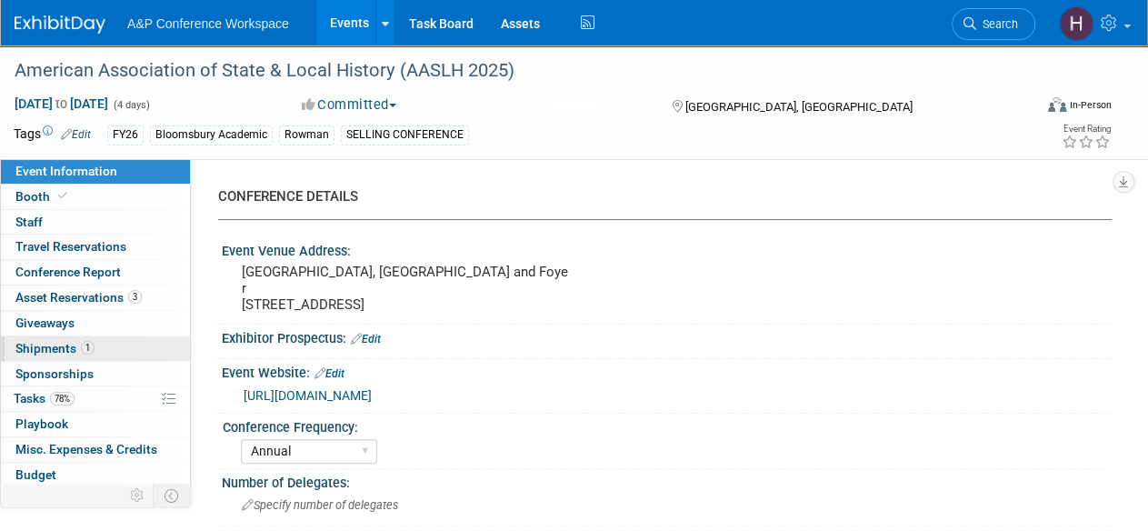
click at [67, 342] on span "Shipments 1" at bounding box center [54, 348] width 79 height 15
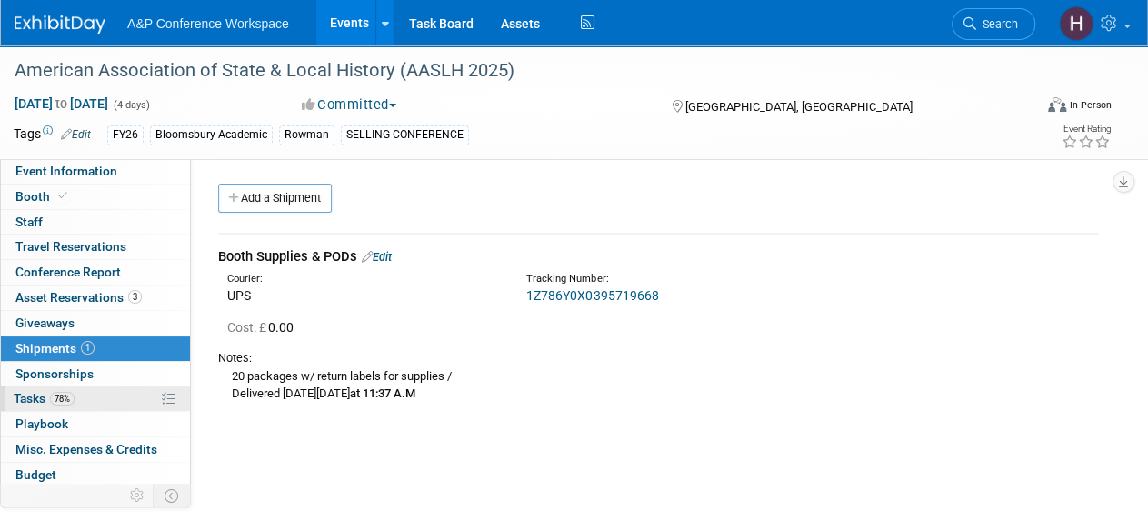
click at [107, 393] on link "78% Tasks 78%" at bounding box center [95, 398] width 189 height 25
